Goal: Information Seeking & Learning: Learn about a topic

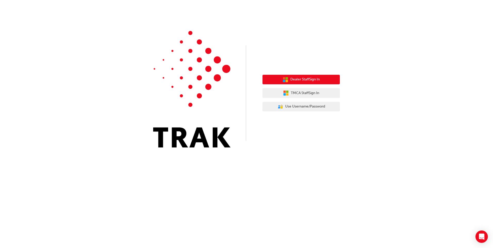
click at [298, 78] on span "Dealer Staff Sign In" at bounding box center [305, 80] width 29 height 6
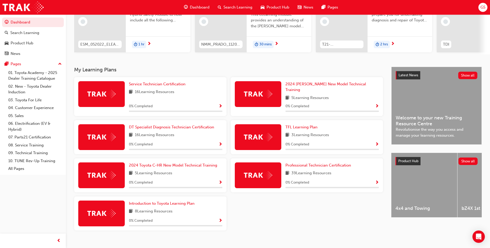
scroll to position [69, 0]
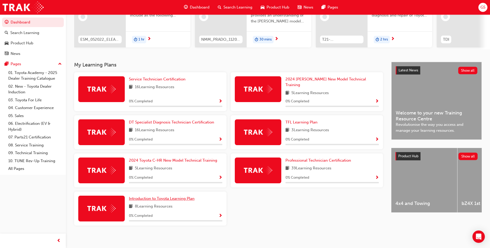
click at [156, 196] on span "Introduction to Toyota Learning Plan" at bounding box center [162, 198] width 66 height 5
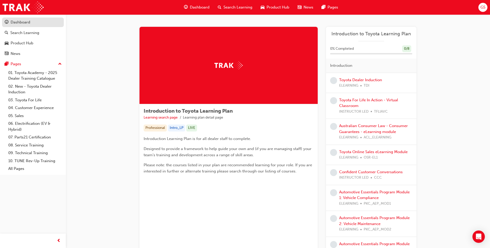
click at [25, 23] on div "Dashboard" at bounding box center [21, 22] width 20 height 6
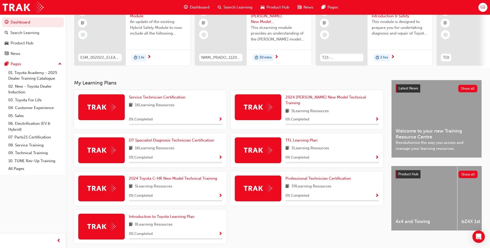
scroll to position [52, 0]
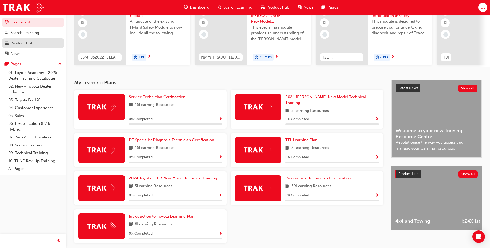
click at [29, 41] on div "Product Hub" at bounding box center [22, 43] width 23 height 6
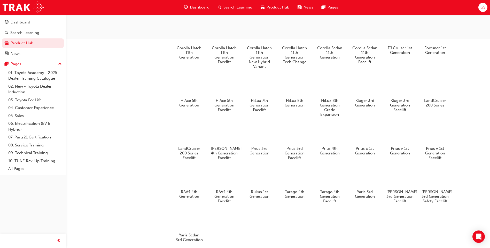
scroll to position [267, 0]
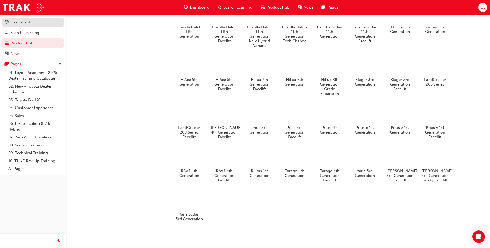
click at [21, 23] on div "Dashboard" at bounding box center [21, 22] width 20 height 6
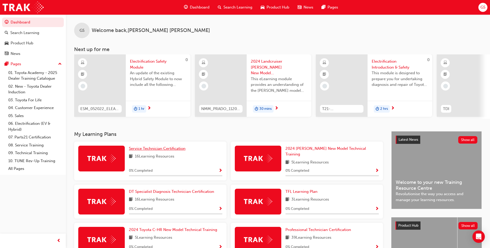
click at [160, 150] on span "Service Technician Certification" at bounding box center [157, 148] width 57 height 5
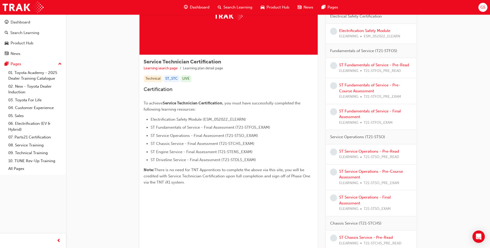
scroll to position [52, 0]
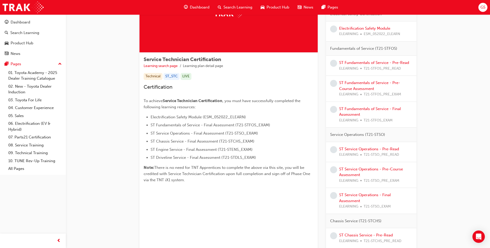
click at [185, 118] on span "Electrification Safety Module (ESM_052022_ELEARN)" at bounding box center [197, 117] width 95 height 5
click at [184, 118] on span "Electrification Safety Module (ESM_052022_ELEARN)" at bounding box center [197, 117] width 95 height 5
click at [256, 114] on li "Electrification Safety Module (ESM_052022_ELEARN)" at bounding box center [231, 117] width 163 height 6
click at [203, 115] on span "Electrification Safety Module (ESM_052022_ELEARN)" at bounding box center [197, 117] width 95 height 5
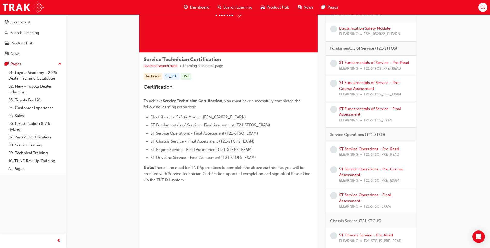
click at [199, 117] on span "Electrification Safety Module (ESM_052022_ELEARN)" at bounding box center [197, 117] width 95 height 5
click at [280, 117] on li "Electrification Safety Module (ESM_052022_ELEARN)" at bounding box center [231, 117] width 163 height 6
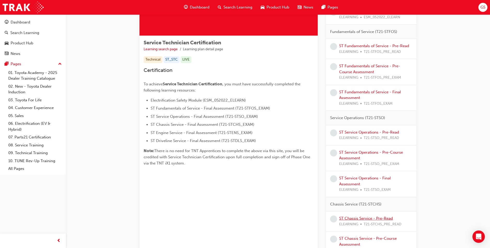
scroll to position [0, 0]
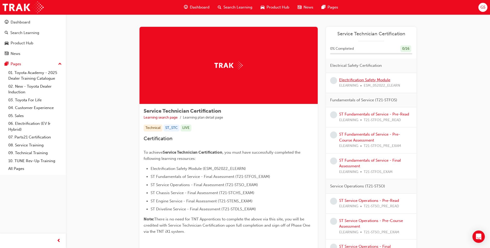
click at [360, 81] on link "Electrification Safety Module" at bounding box center [364, 80] width 51 height 5
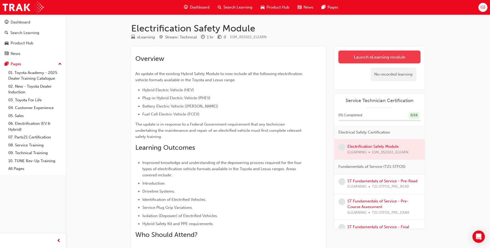
click at [381, 59] on link "Launch eLearning module" at bounding box center [379, 57] width 82 height 13
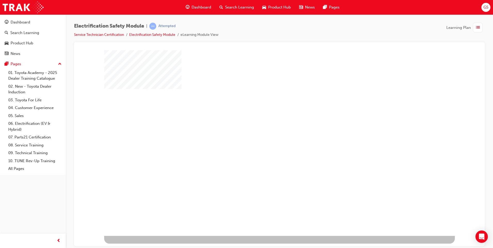
click at [265, 128] on div "play" at bounding box center [265, 128] width 0 height 0
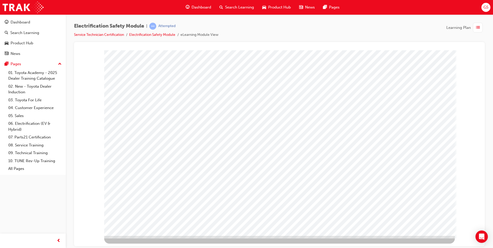
click at [477, 28] on span "list-icon" at bounding box center [478, 28] width 4 height 6
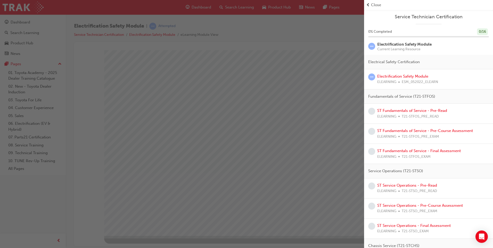
click at [377, 6] on span "Close" at bounding box center [376, 5] width 10 height 6
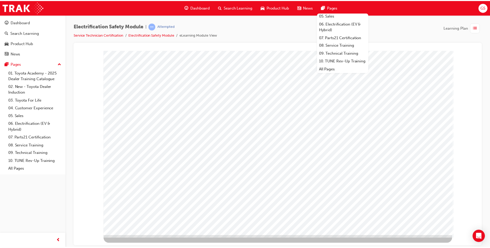
scroll to position [61, 0]
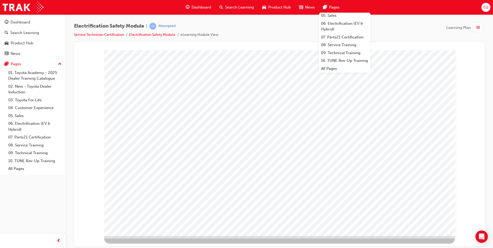
click at [332, 6] on span "Pages" at bounding box center [334, 7] width 11 height 6
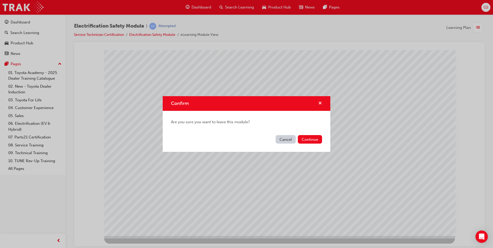
click at [320, 103] on span "cross-icon" at bounding box center [320, 103] width 4 height 5
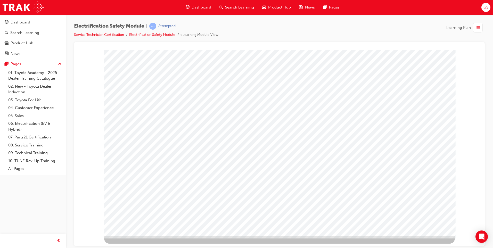
click at [486, 8] on span "GS" at bounding box center [486, 7] width 5 height 6
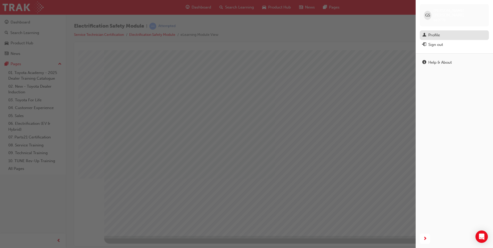
click at [436, 32] on div "Profile" at bounding box center [435, 35] width 12 height 6
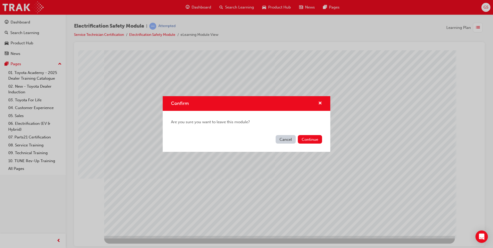
click at [285, 139] on button "Cancel" at bounding box center [286, 139] width 20 height 9
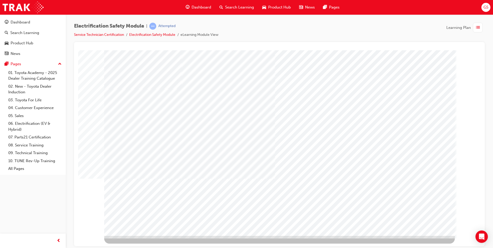
click at [488, 6] on span "GS" at bounding box center [486, 7] width 5 height 6
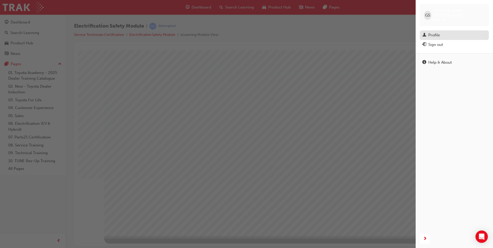
click at [431, 32] on div "Profile" at bounding box center [435, 35] width 12 height 6
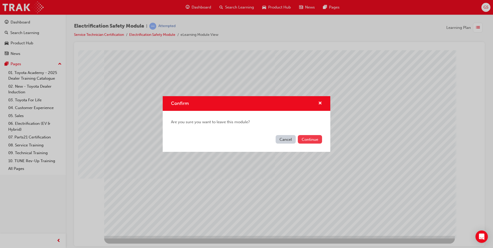
click at [310, 138] on button "Continue" at bounding box center [310, 139] width 24 height 9
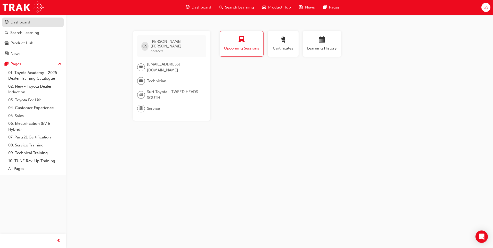
click at [19, 23] on div "Dashboard" at bounding box center [21, 22] width 20 height 6
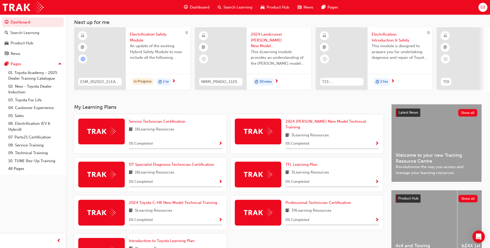
scroll to position [69, 0]
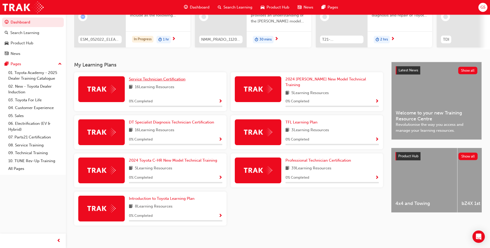
click at [153, 82] on span "Service Technician Certification" at bounding box center [157, 79] width 57 height 5
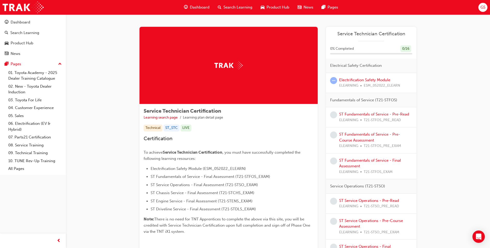
click at [233, 55] on div at bounding box center [228, 65] width 178 height 77
click at [358, 81] on link "Electrification Safety Module" at bounding box center [364, 80] width 51 height 5
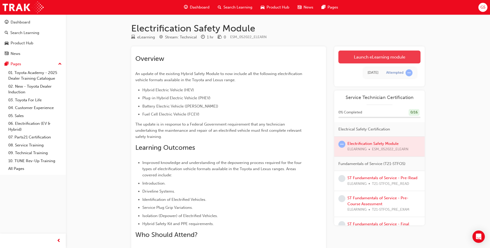
click at [373, 61] on link "Launch eLearning module" at bounding box center [379, 57] width 82 height 13
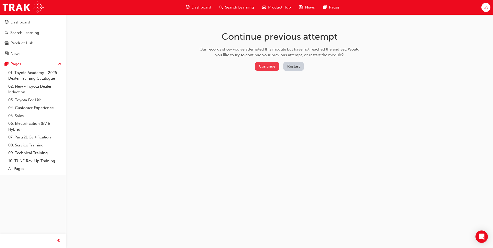
click at [270, 66] on button "Continue" at bounding box center [267, 66] width 24 height 9
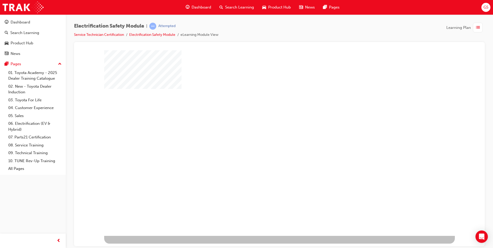
click at [265, 128] on div "play" at bounding box center [265, 128] width 0 height 0
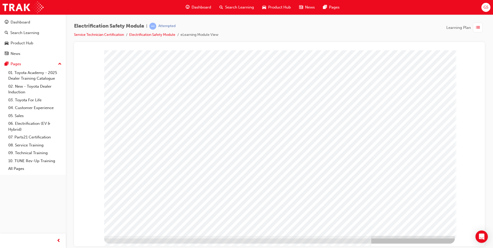
drag, startPoint x: 304, startPoint y: 121, endPoint x: 317, endPoint y: 114, distance: 14.9
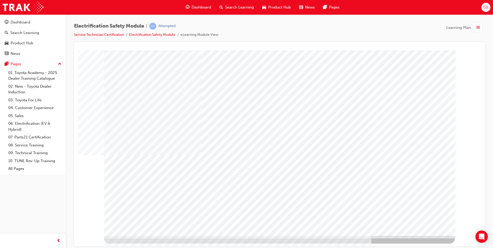
drag, startPoint x: 356, startPoint y: 195, endPoint x: 358, endPoint y: 193, distance: 3.4
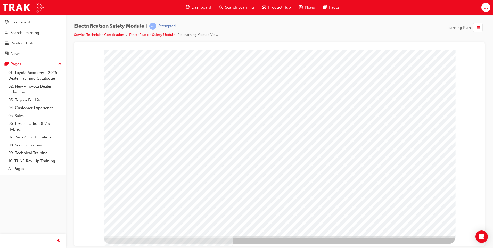
click at [384, 123] on div at bounding box center [279, 143] width 351 height 186
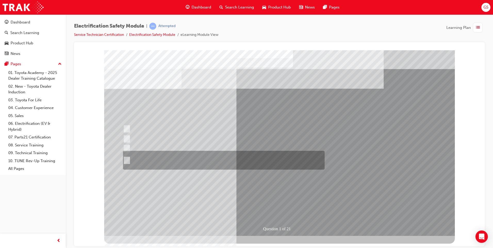
click at [167, 157] on div at bounding box center [223, 160] width 202 height 19
radio input "true"
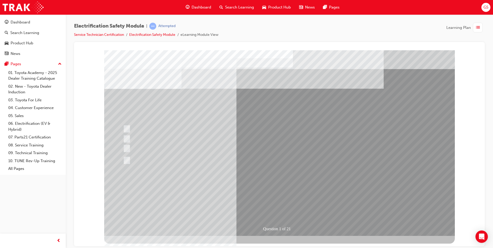
click at [144, 159] on div at bounding box center [223, 160] width 202 height 19
click at [153, 159] on div at bounding box center [223, 160] width 202 height 19
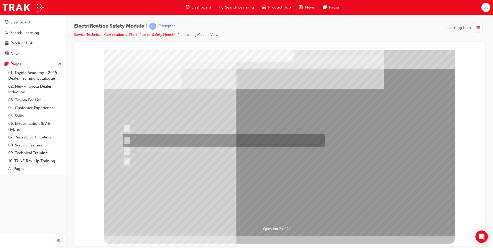
click at [196, 140] on div at bounding box center [223, 140] width 202 height 13
radio input "true"
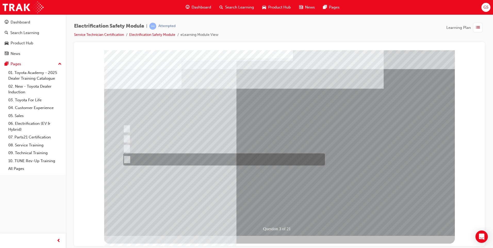
click at [244, 161] on div at bounding box center [223, 160] width 202 height 12
radio input "true"
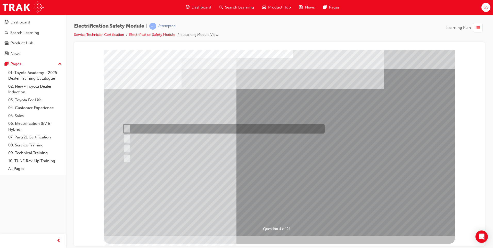
click at [129, 129] on div at bounding box center [223, 129] width 202 height 10
checkbox input "true"
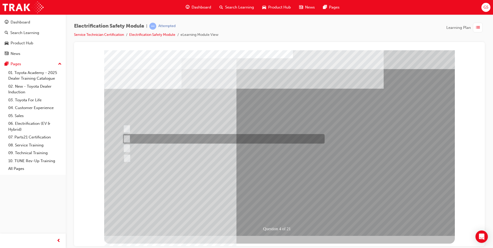
click at [129, 135] on div at bounding box center [223, 139] width 202 height 10
checkbox input "true"
click at [127, 144] on div at bounding box center [223, 149] width 202 height 10
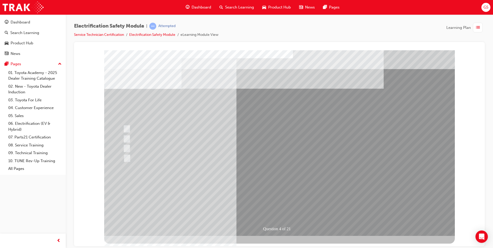
click at [129, 153] on div at bounding box center [224, 149] width 202 height 10
checkbox input "false"
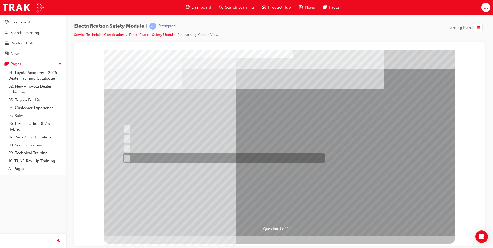
click at [129, 158] on div at bounding box center [223, 159] width 202 height 10
checkbox input "true"
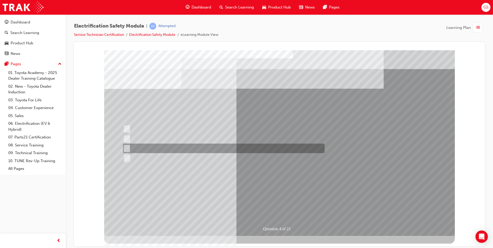
click at [127, 150] on input "Different body style." at bounding box center [126, 149] width 6 height 6
checkbox input "true"
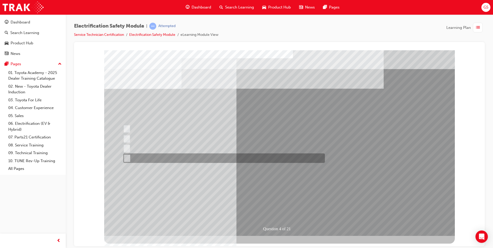
click at [131, 156] on div at bounding box center [223, 159] width 202 height 10
checkbox input "false"
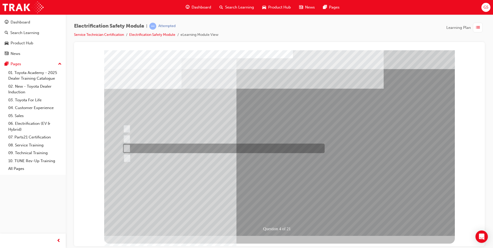
click at [127, 147] on input "Different body style." at bounding box center [126, 149] width 6 height 6
checkbox input "false"
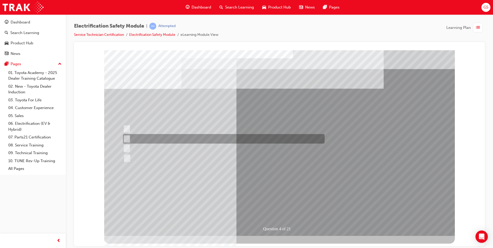
click at [130, 139] on div at bounding box center [223, 139] width 202 height 10
checkbox input "false"
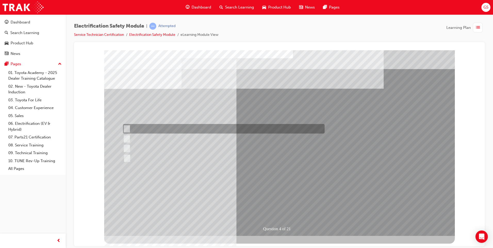
click at [126, 129] on input "Special exterior colours" at bounding box center [126, 129] width 6 height 6
checkbox input "false"
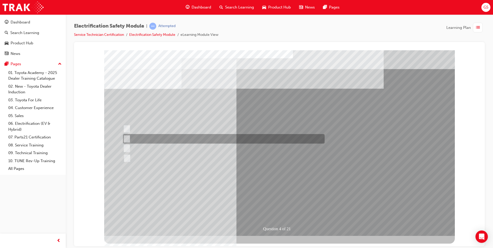
click at [128, 140] on input "EV or H2 labels on the License Plate." at bounding box center [126, 139] width 6 height 6
checkbox input "true"
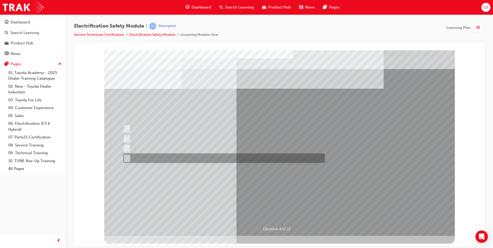
click at [129, 157] on div at bounding box center [223, 159] width 202 height 10
checkbox input "true"
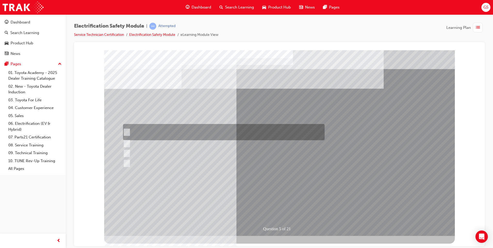
click at [191, 130] on div at bounding box center [223, 132] width 202 height 16
checkbox input "true"
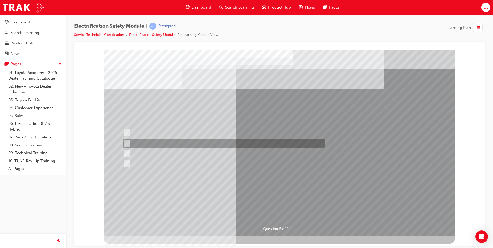
click at [174, 141] on div at bounding box center [223, 144] width 202 height 10
checkbox input "true"
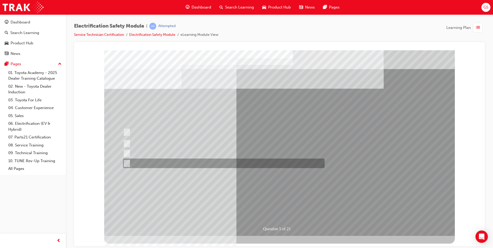
click at [171, 162] on div at bounding box center [223, 164] width 202 height 10
checkbox input "true"
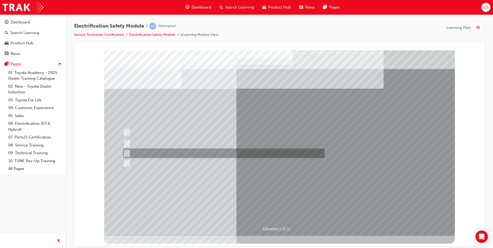
click at [161, 155] on div at bounding box center [223, 154] width 202 height 10
checkbox input "true"
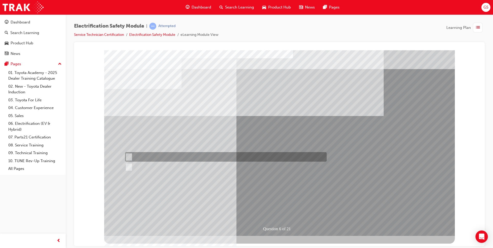
click at [129, 156] on input "True" at bounding box center [128, 157] width 6 height 6
radio input "true"
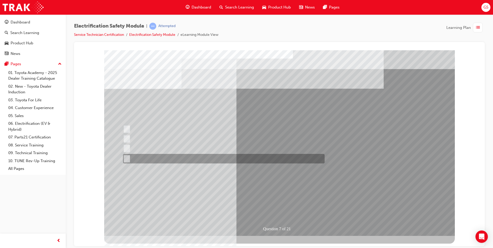
click at [164, 158] on div at bounding box center [223, 159] width 202 height 10
radio input "true"
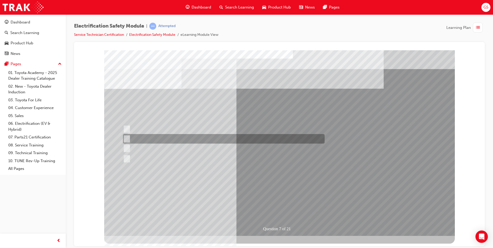
click at [159, 139] on div at bounding box center [223, 139] width 202 height 10
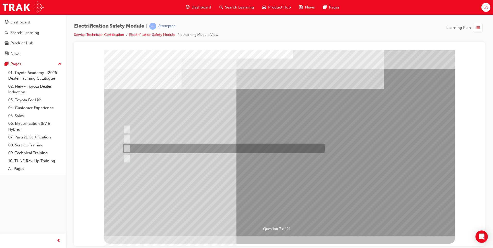
click at [156, 145] on div at bounding box center [223, 149] width 202 height 10
radio input "false"
radio input "true"
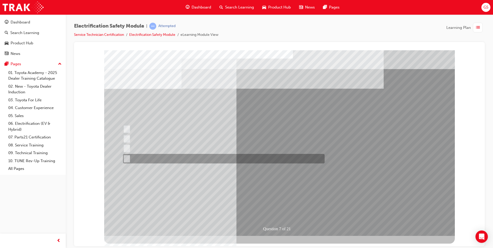
click at [154, 157] on div at bounding box center [223, 159] width 202 height 10
radio input "true"
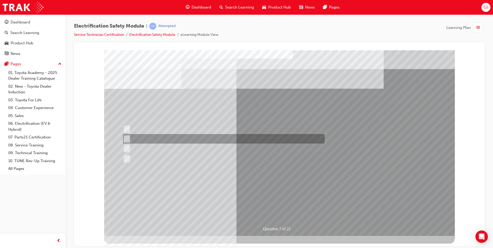
click at [154, 141] on div at bounding box center [223, 139] width 202 height 10
radio input "true"
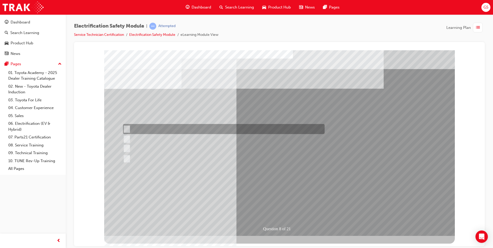
click at [196, 128] on div at bounding box center [223, 129] width 202 height 10
radio input "true"
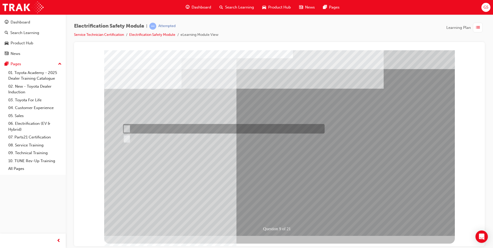
click at [130, 126] on div at bounding box center [223, 129] width 202 height 10
radio input "true"
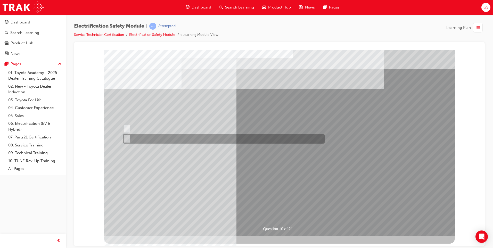
click at [135, 139] on div at bounding box center [223, 139] width 202 height 10
radio input "true"
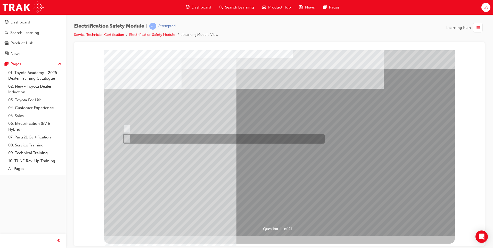
click at [138, 138] on div at bounding box center [223, 139] width 202 height 10
radio input "true"
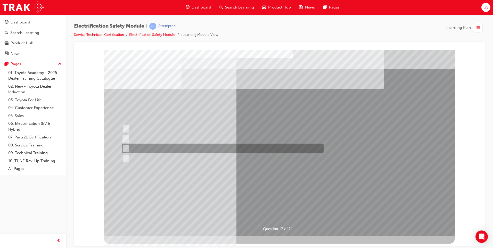
click at [160, 151] on div at bounding box center [222, 149] width 202 height 10
radio input "true"
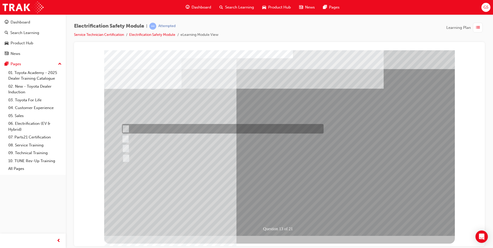
click at [203, 127] on div at bounding box center [222, 129] width 202 height 10
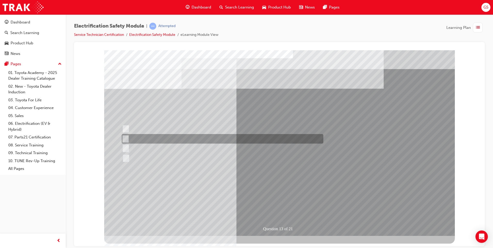
click at [162, 140] on div at bounding box center [222, 139] width 202 height 10
radio input "false"
radio input "true"
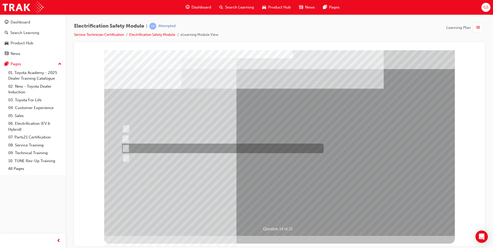
click at [154, 146] on div at bounding box center [222, 149] width 202 height 10
radio input "true"
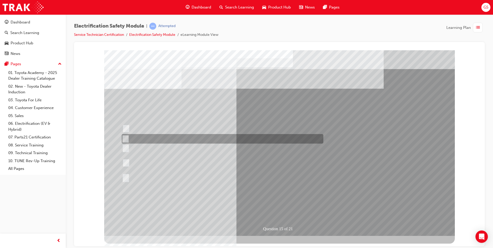
click at [189, 143] on div at bounding box center [222, 139] width 202 height 10
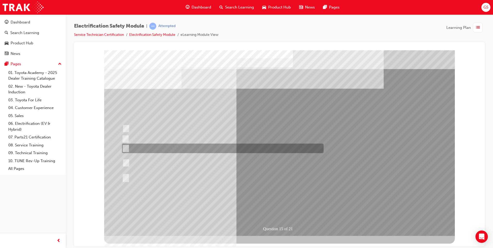
click at [179, 148] on div at bounding box center [222, 149] width 202 height 10
radio input "false"
radio input "true"
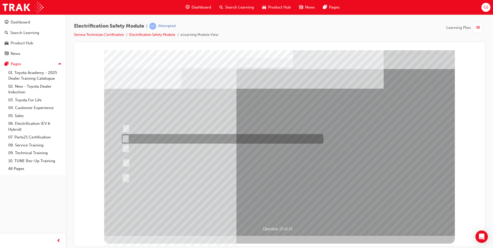
click at [183, 141] on div at bounding box center [222, 139] width 202 height 10
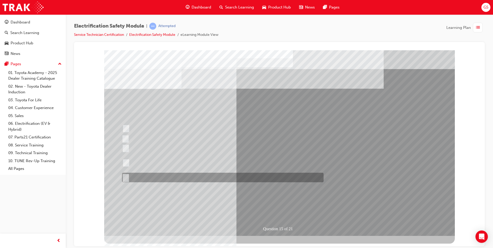
click at [200, 180] on div at bounding box center [222, 178] width 202 height 10
radio input "false"
radio input "true"
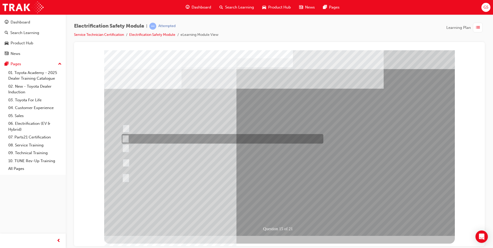
click at [185, 141] on div at bounding box center [222, 139] width 202 height 10
radio input "true"
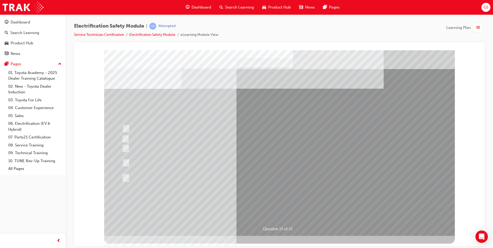
click at [186, 166] on div at bounding box center [222, 163] width 202 height 19
click at [205, 129] on div at bounding box center [222, 129] width 202 height 10
click at [186, 125] on div at bounding box center [222, 129] width 202 height 10
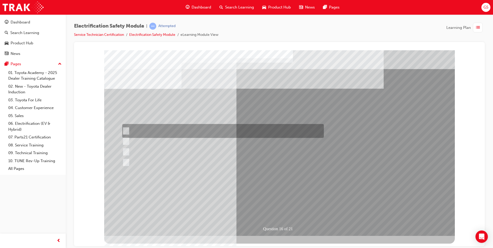
click at [144, 127] on div at bounding box center [222, 131] width 202 height 14
radio input "true"
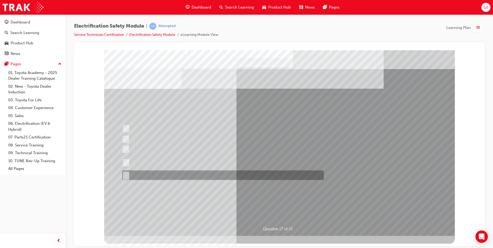
click at [166, 174] on div at bounding box center [222, 176] width 202 height 10
radio input "true"
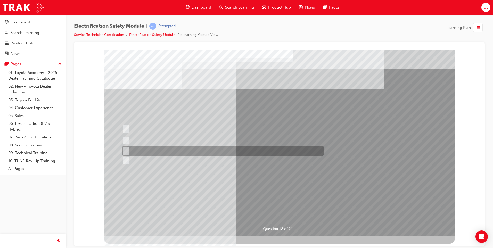
click at [167, 155] on div at bounding box center [222, 151] width 202 height 10
radio input "true"
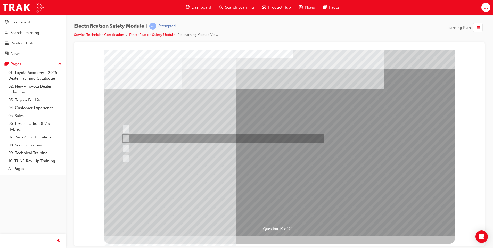
click at [196, 139] on div at bounding box center [222, 139] width 202 height 10
radio input "true"
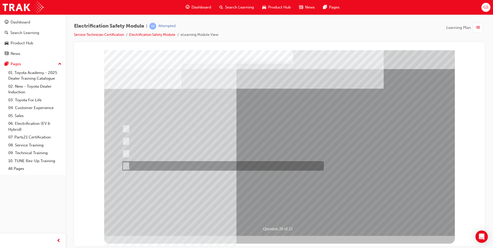
click at [193, 165] on div at bounding box center [222, 166] width 202 height 10
radio input "true"
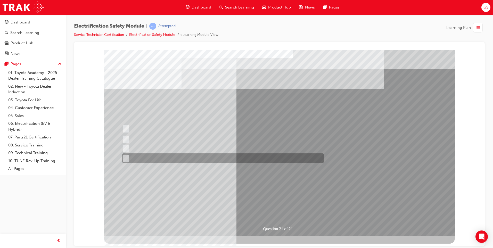
click at [166, 160] on div at bounding box center [222, 159] width 202 height 10
radio input "true"
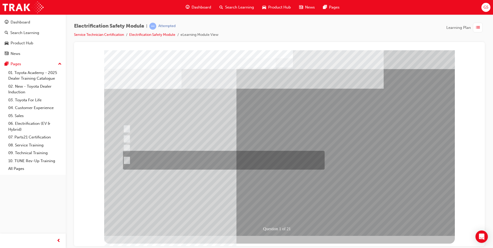
click at [195, 158] on div at bounding box center [223, 160] width 202 height 19
radio input "true"
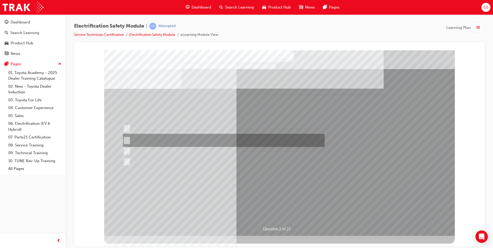
click at [213, 140] on div at bounding box center [223, 140] width 202 height 13
radio input "true"
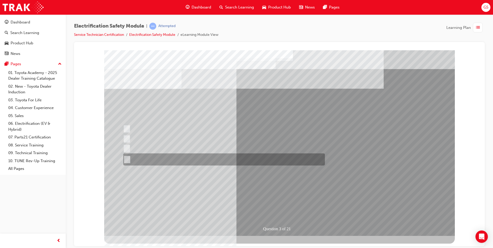
click at [189, 158] on div at bounding box center [223, 160] width 202 height 12
radio input "true"
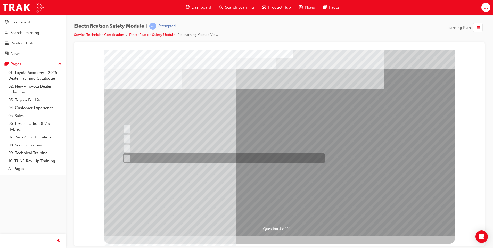
click at [175, 158] on div at bounding box center [223, 159] width 202 height 10
checkbox input "true"
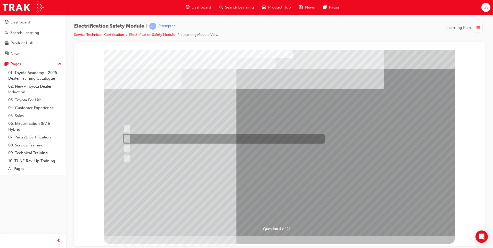
click at [166, 141] on div at bounding box center [223, 139] width 202 height 10
checkbox input "true"
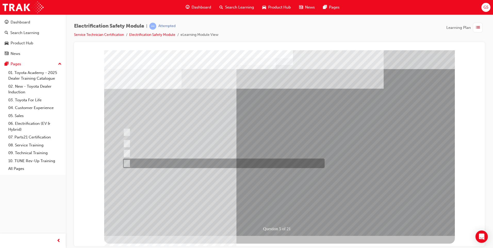
click at [182, 163] on div at bounding box center [223, 164] width 202 height 10
checkbox input "true"
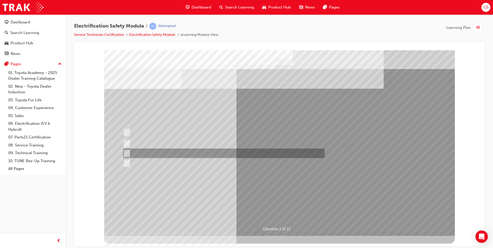
click at [174, 156] on div at bounding box center [223, 154] width 202 height 10
checkbox input "true"
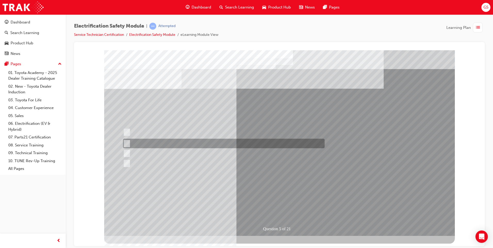
click at [185, 146] on div at bounding box center [223, 144] width 202 height 10
checkbox input "true"
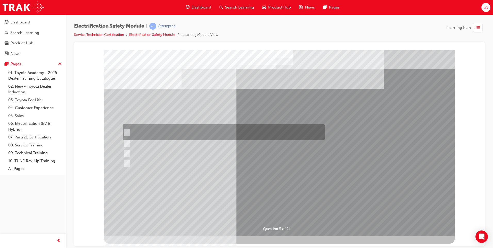
click at [182, 131] on div at bounding box center [223, 132] width 202 height 16
checkbox input "true"
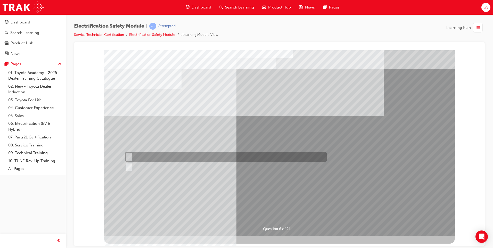
click at [144, 154] on div at bounding box center [225, 157] width 202 height 10
radio input "true"
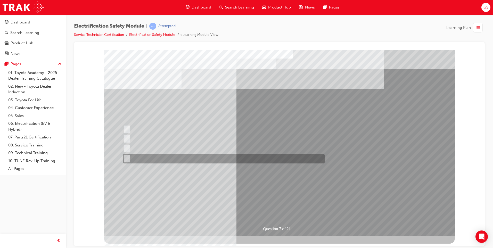
click at [200, 160] on div at bounding box center [223, 159] width 202 height 10
radio input "true"
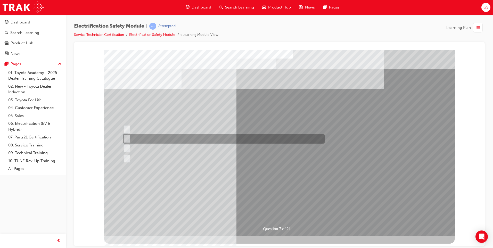
click at [169, 139] on div at bounding box center [223, 139] width 202 height 10
radio input "true"
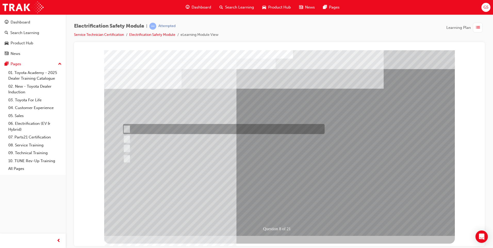
click at [172, 131] on div at bounding box center [223, 129] width 202 height 10
radio input "true"
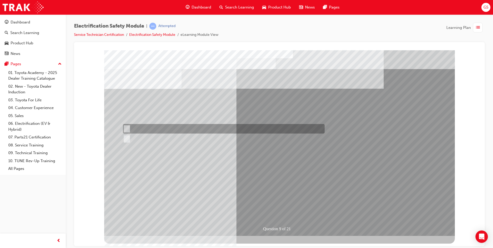
click at [142, 126] on div at bounding box center [223, 129] width 202 height 10
radio input "true"
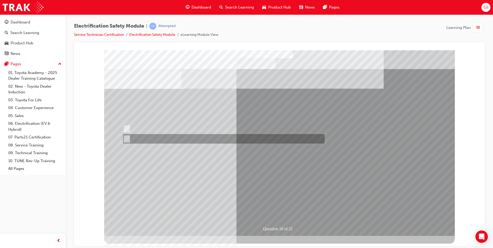
click at [131, 141] on div at bounding box center [223, 139] width 202 height 10
radio input "true"
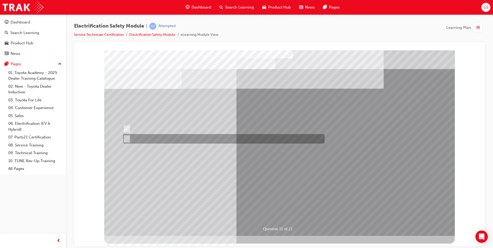
click at [145, 135] on div at bounding box center [223, 139] width 202 height 10
radio input "true"
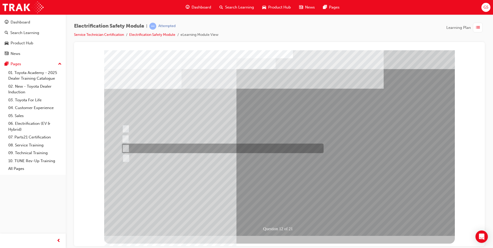
click at [182, 147] on div at bounding box center [222, 149] width 202 height 10
radio input "true"
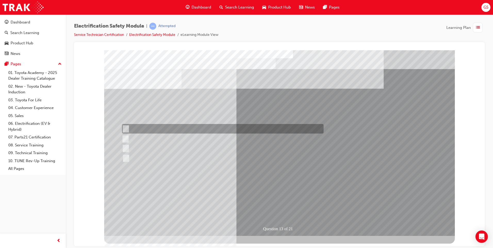
click at [191, 126] on div at bounding box center [222, 129] width 202 height 10
radio input "true"
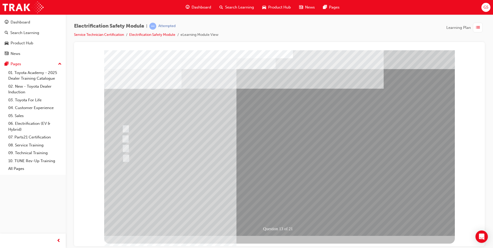
click at [183, 158] on div at bounding box center [222, 159] width 202 height 10
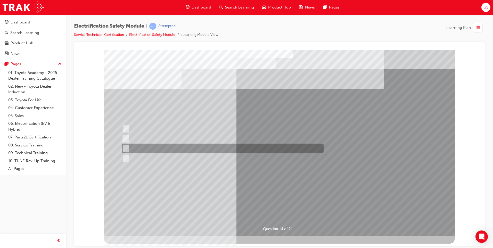
click at [152, 150] on div at bounding box center [222, 149] width 202 height 10
radio input "true"
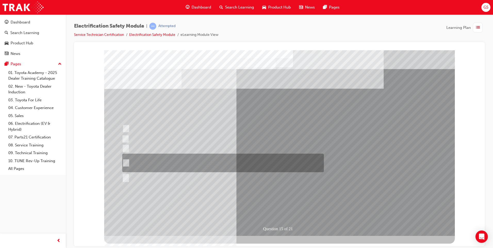
click at [175, 158] on div at bounding box center [222, 163] width 202 height 19
radio input "true"
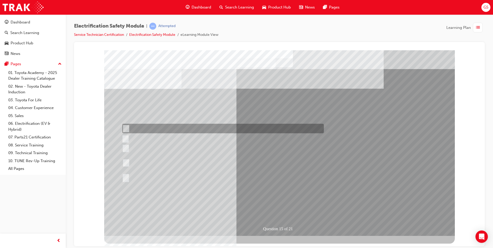
click at [172, 129] on div at bounding box center [222, 129] width 202 height 10
radio input "true"
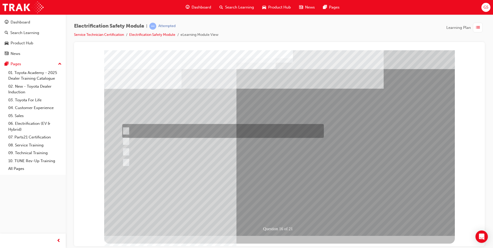
click at [194, 131] on div at bounding box center [222, 131] width 202 height 14
radio input "true"
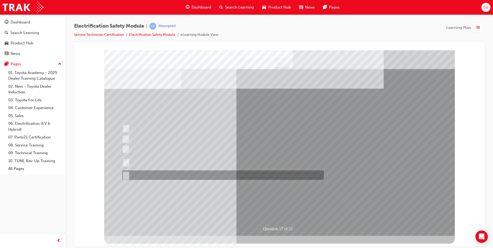
click at [191, 174] on div at bounding box center [222, 176] width 202 height 10
radio input "true"
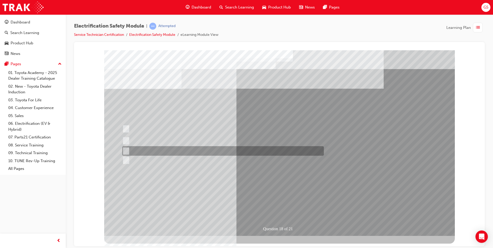
click at [176, 150] on div at bounding box center [222, 151] width 202 height 10
radio input "true"
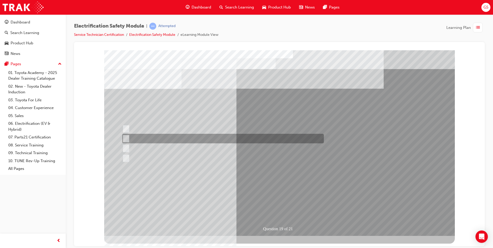
click at [217, 138] on div at bounding box center [222, 139] width 202 height 10
radio input "true"
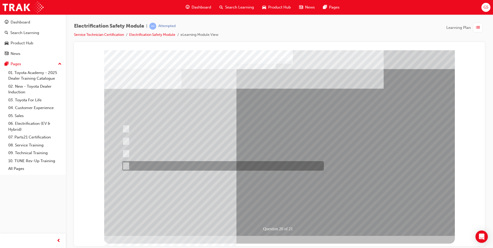
click at [215, 167] on div at bounding box center [222, 166] width 202 height 10
radio input "true"
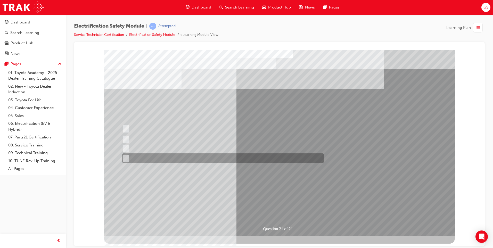
click at [211, 157] on div at bounding box center [222, 159] width 202 height 10
radio input "true"
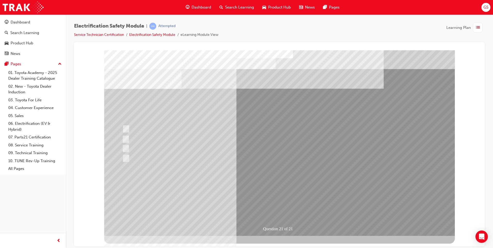
drag, startPoint x: 274, startPoint y: 205, endPoint x: 270, endPoint y: 203, distance: 4.1
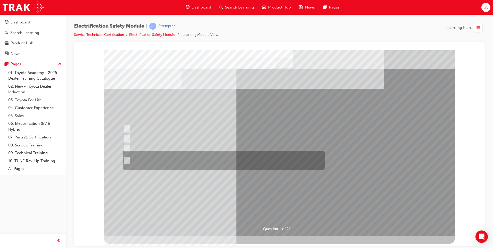
click at [178, 158] on div at bounding box center [223, 160] width 202 height 19
radio input "true"
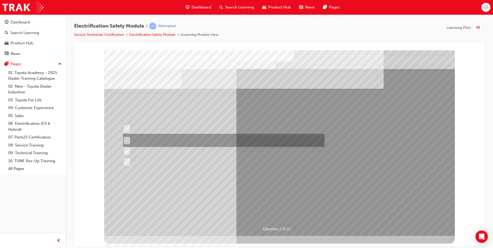
click at [212, 137] on div at bounding box center [223, 140] width 202 height 13
radio input "true"
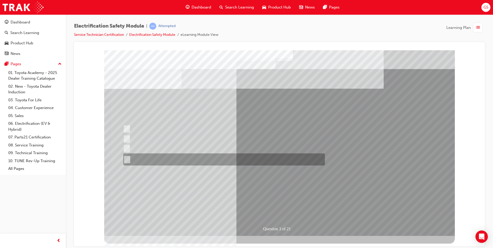
click at [200, 158] on div at bounding box center [223, 160] width 202 height 12
radio input "true"
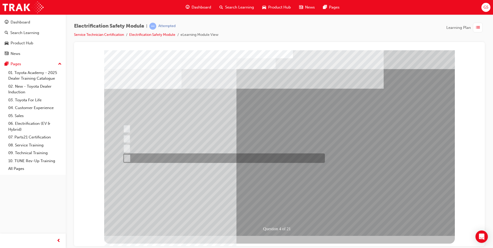
click at [193, 158] on div at bounding box center [223, 159] width 202 height 10
checkbox input "true"
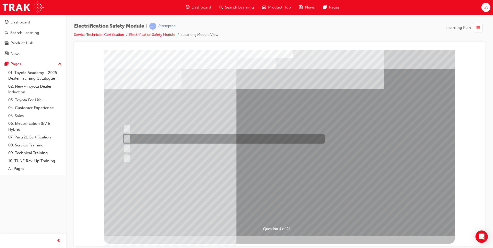
click at [186, 142] on div at bounding box center [223, 139] width 202 height 10
checkbox input "true"
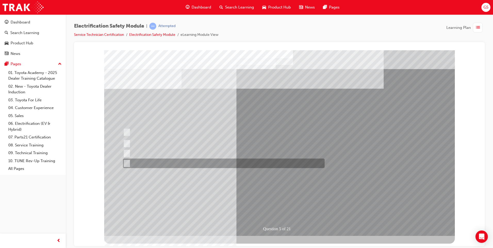
click at [193, 162] on div at bounding box center [223, 164] width 202 height 10
checkbox input "true"
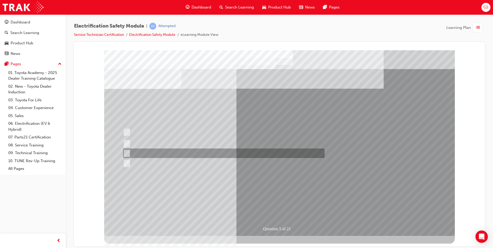
click at [192, 156] on div at bounding box center [223, 154] width 202 height 10
checkbox input "true"
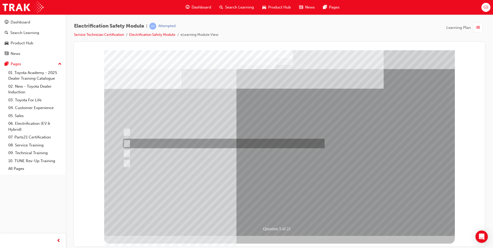
click at [191, 146] on div at bounding box center [223, 144] width 202 height 10
checkbox input "true"
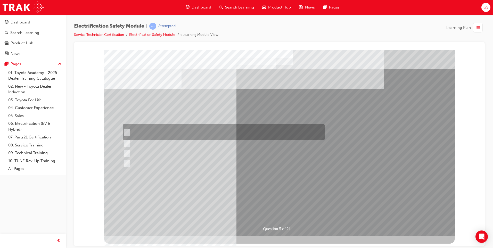
click at [199, 134] on div at bounding box center [223, 132] width 202 height 16
checkbox input "true"
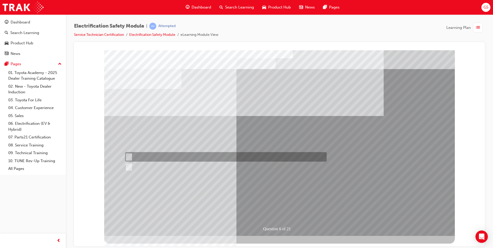
drag, startPoint x: 134, startPoint y: 153, endPoint x: 137, endPoint y: 155, distance: 2.8
click at [134, 153] on div at bounding box center [225, 157] width 202 height 10
radio input "true"
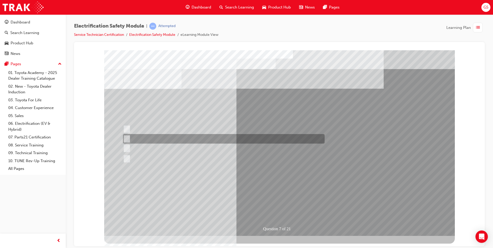
click at [159, 142] on div at bounding box center [223, 139] width 202 height 10
radio input "true"
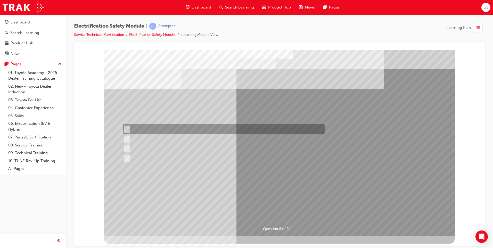
click at [185, 130] on div at bounding box center [223, 129] width 202 height 10
radio input "true"
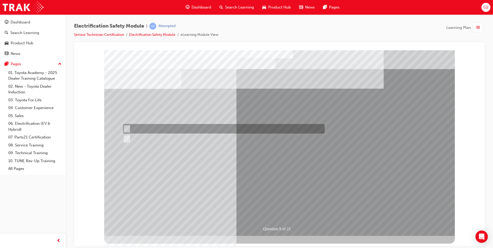
click at [143, 125] on div at bounding box center [223, 129] width 202 height 10
radio input "true"
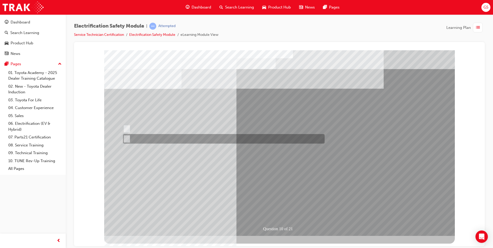
click at [148, 134] on div at bounding box center [223, 139] width 202 height 10
radio input "true"
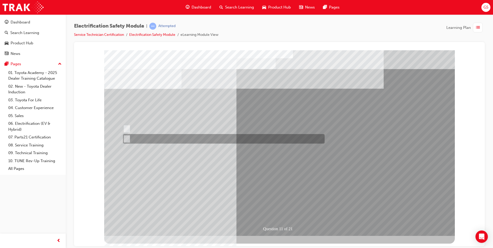
click at [146, 137] on div at bounding box center [223, 139] width 202 height 10
radio input "true"
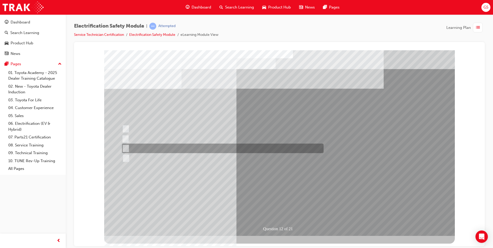
click at [153, 151] on div at bounding box center [222, 149] width 202 height 10
radio input "true"
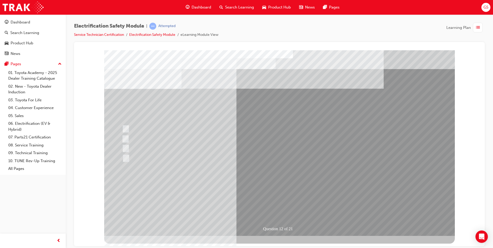
drag, startPoint x: 280, startPoint y: 204, endPoint x: 265, endPoint y: 197, distance: 17.0
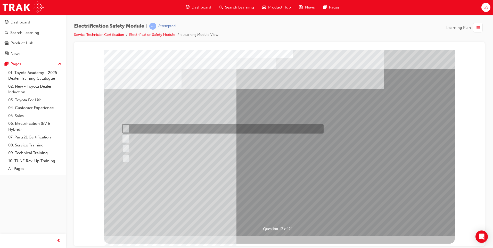
click at [186, 132] on div at bounding box center [222, 129] width 202 height 10
radio input "true"
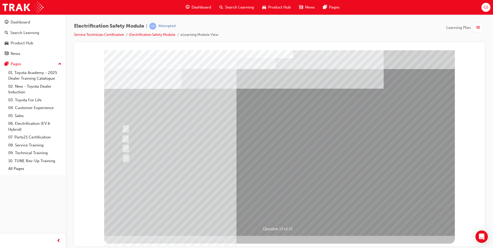
click at [128, 144] on div at bounding box center [222, 149] width 202 height 10
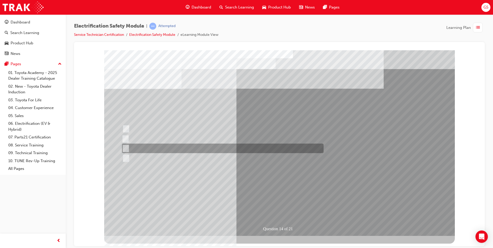
click at [160, 147] on div at bounding box center [222, 149] width 202 height 10
radio input "true"
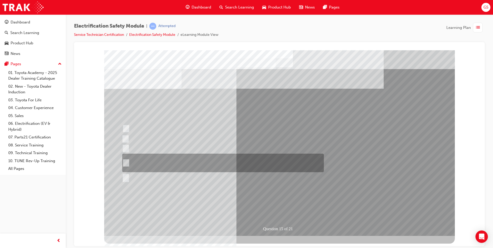
click at [196, 160] on div at bounding box center [222, 163] width 202 height 19
radio input "true"
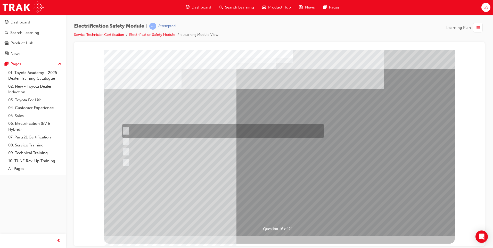
click at [184, 132] on div at bounding box center [222, 131] width 202 height 14
radio input "true"
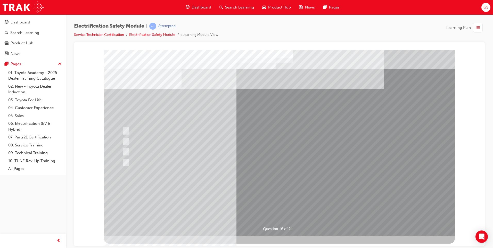
drag, startPoint x: 283, startPoint y: 205, endPoint x: 280, endPoint y: 205, distance: 3.4
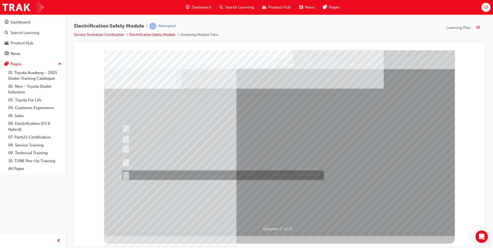
click at [154, 177] on div at bounding box center [222, 176] width 202 height 10
radio input "true"
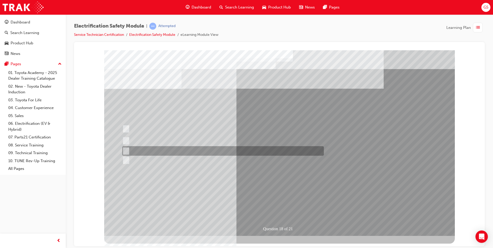
click at [185, 149] on div at bounding box center [222, 151] width 202 height 10
radio input "true"
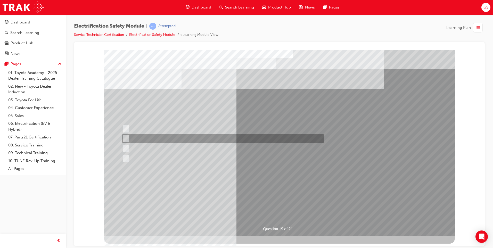
click at [207, 138] on div at bounding box center [222, 139] width 202 height 10
radio input "true"
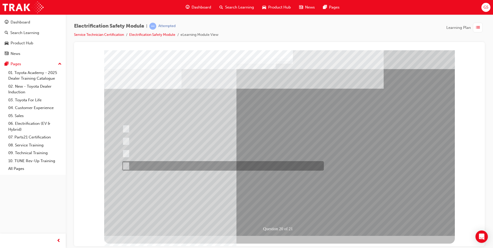
click at [189, 166] on div at bounding box center [222, 166] width 202 height 10
radio input "true"
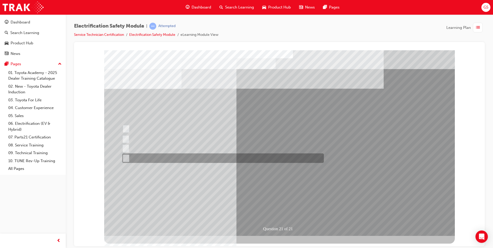
click at [202, 154] on div at bounding box center [222, 159] width 202 height 10
radio input "true"
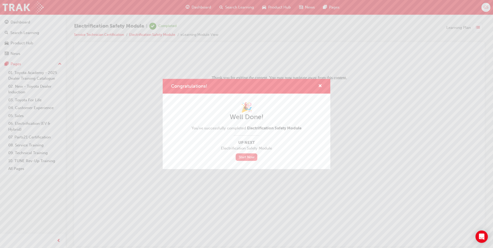
click at [252, 156] on link "Start Now" at bounding box center [247, 157] width 22 height 7
click at [241, 158] on link "Start Now" at bounding box center [247, 157] width 22 height 7
click at [250, 157] on link "Start Now" at bounding box center [247, 157] width 22 height 7
click at [319, 86] on span "cross-icon" at bounding box center [320, 86] width 4 height 5
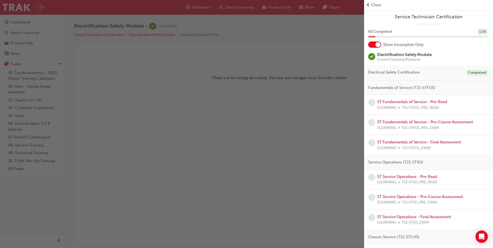
click at [378, 47] on div at bounding box center [378, 44] width 5 height 5
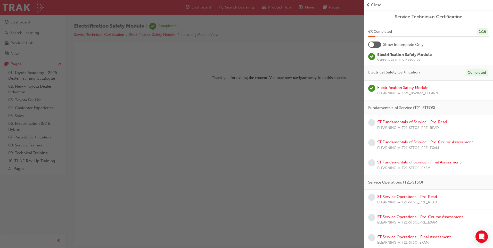
click at [375, 44] on div at bounding box center [375, 45] width 13 height 6
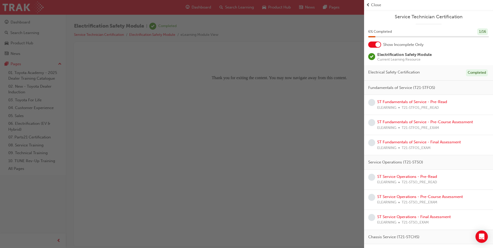
click at [375, 44] on div at bounding box center [375, 45] width 13 height 6
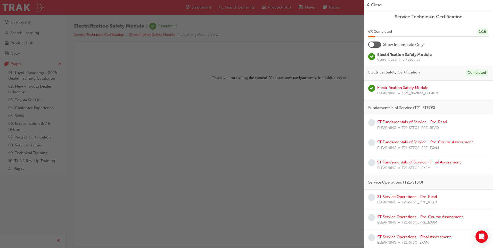
click at [375, 44] on div at bounding box center [375, 45] width 13 height 6
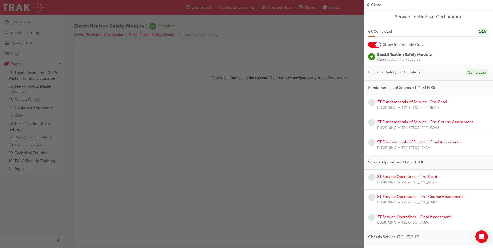
click at [375, 44] on div at bounding box center [375, 45] width 13 height 6
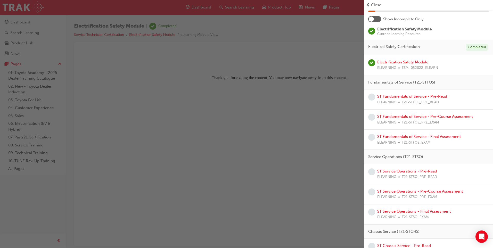
scroll to position [26, 0]
click at [423, 97] on link "ST Fundamentals of Service - Pre-Read" at bounding box center [413, 96] width 70 height 5
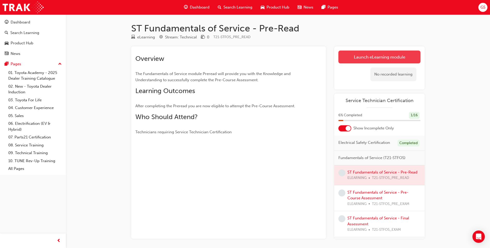
click at [384, 58] on link "Launch eLearning module" at bounding box center [379, 57] width 82 height 13
